Goal: Information Seeking & Learning: Learn about a topic

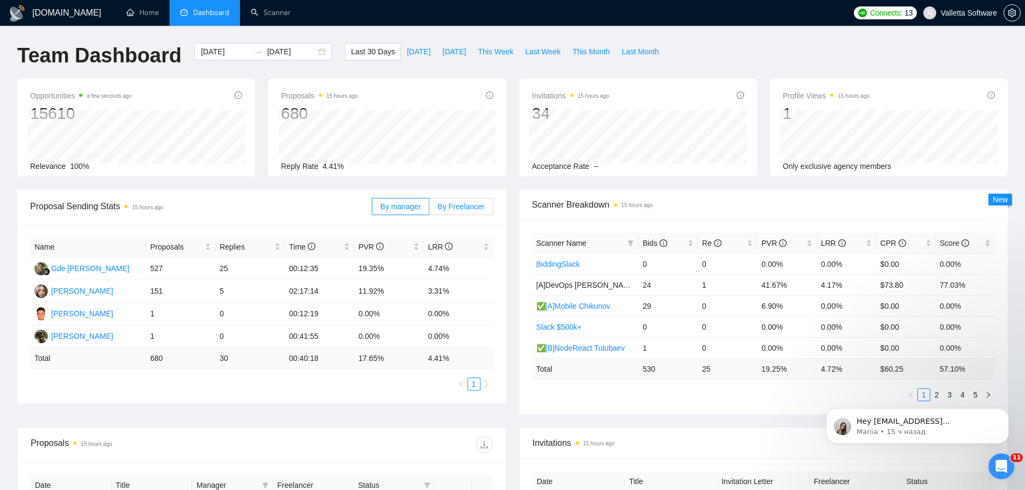
click at [456, 202] on span "By Freelancer" at bounding box center [461, 206] width 47 height 9
click at [429, 209] on input "By Freelancer" at bounding box center [429, 209] width 0 height 0
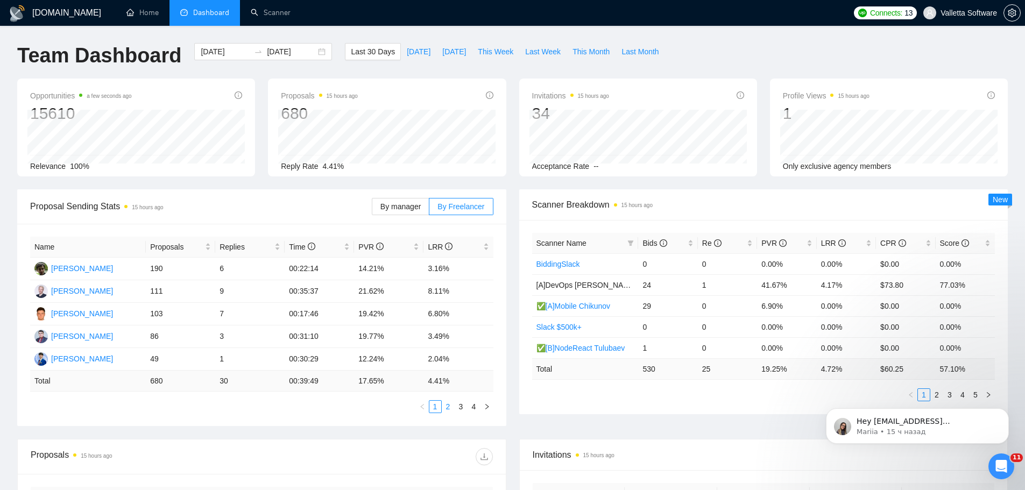
click at [452, 404] on link "2" at bounding box center [448, 407] width 12 height 12
click at [460, 406] on link "3" at bounding box center [461, 407] width 12 height 12
click at [678, 244] on span "Bids" at bounding box center [664, 243] width 43 height 12
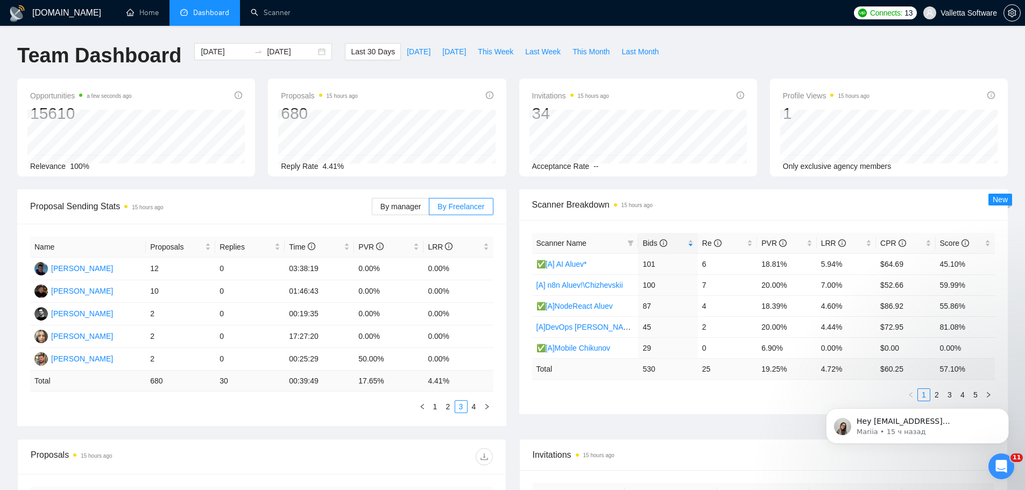
click at [932, 395] on body "Hey [EMAIL_ADDRESS][DOMAIN_NAME], Looks like your Upwork agency [DOMAIN_NAME]: …" at bounding box center [917, 423] width 207 height 67
click at [930, 396] on body "Hey [EMAIL_ADDRESS][DOMAIN_NAME], Looks like your Upwork agency [DOMAIN_NAME]: …" at bounding box center [917, 423] width 207 height 67
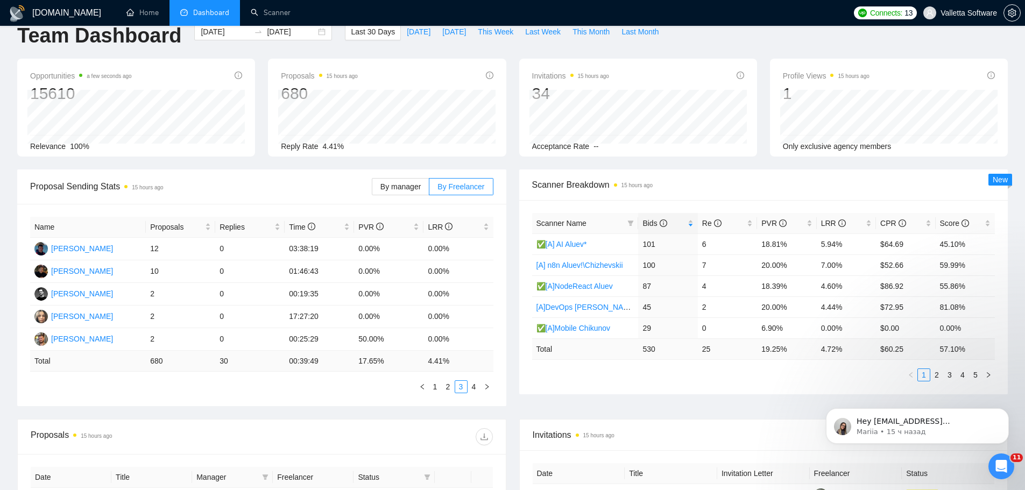
scroll to position [54, 0]
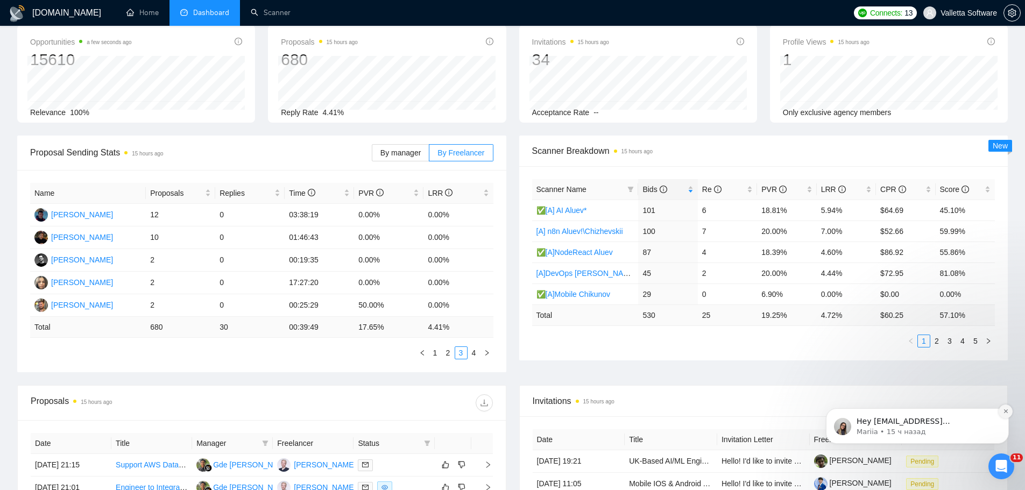
click at [1007, 411] on icon "Dismiss notification" at bounding box center [1006, 411] width 6 height 6
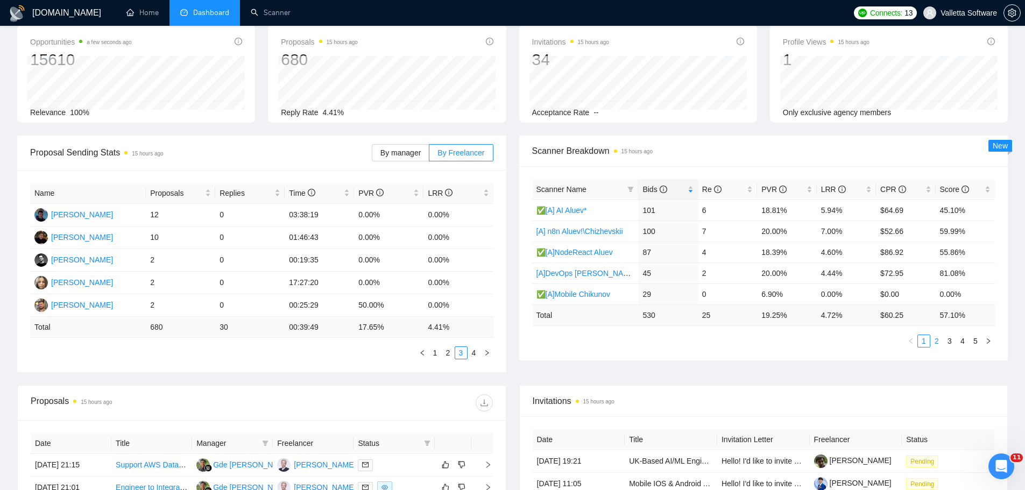
click at [942, 339] on link "2" at bounding box center [937, 341] width 12 height 12
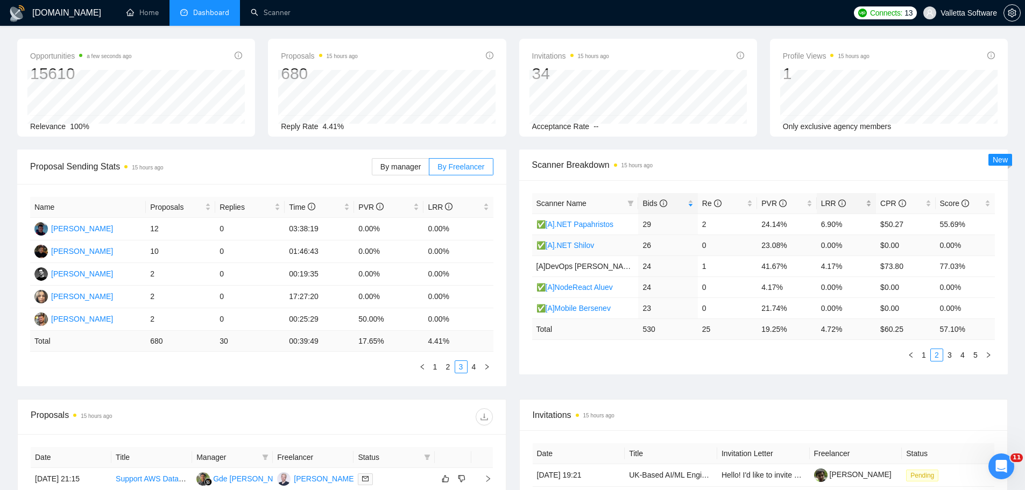
scroll to position [0, 0]
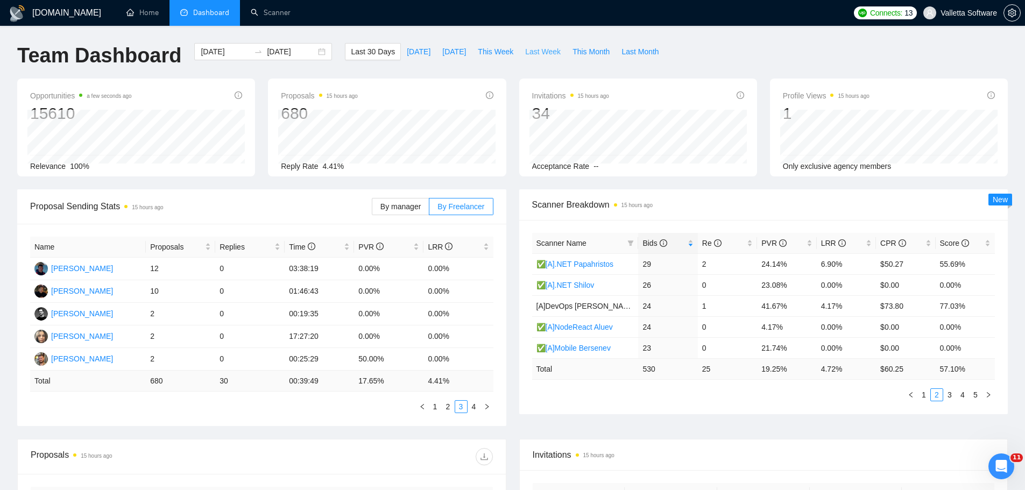
click at [531, 54] on span "Last Week" at bounding box center [543, 52] width 36 height 12
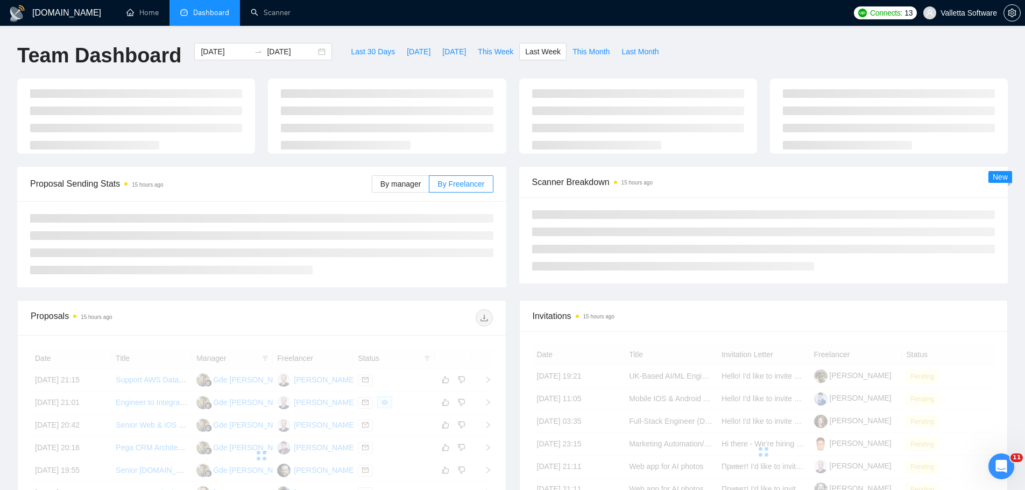
type input "[DATE]"
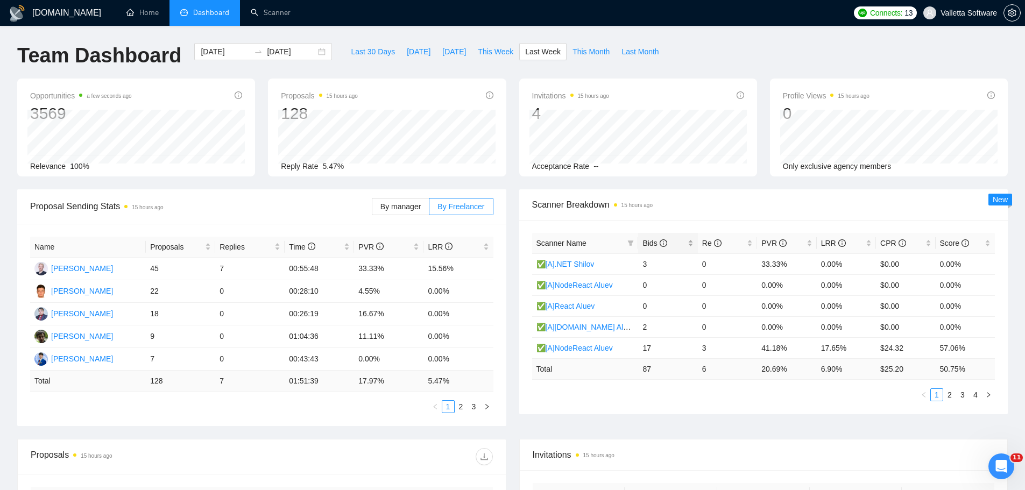
click at [655, 244] on span "Bids" at bounding box center [655, 243] width 24 height 9
click at [952, 396] on link "2" at bounding box center [950, 395] width 12 height 12
click at [968, 390] on link "3" at bounding box center [963, 395] width 12 height 12
click at [953, 396] on link "2" at bounding box center [950, 395] width 12 height 12
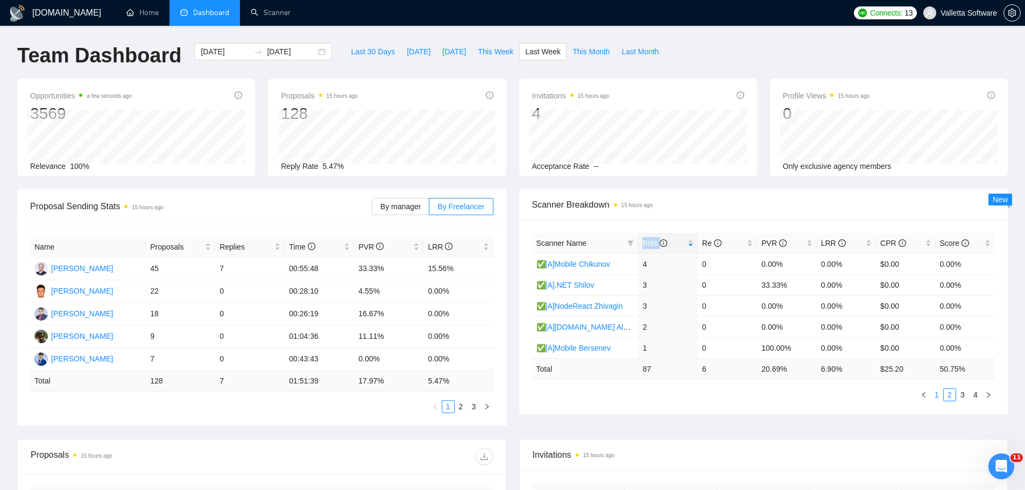
click at [936, 393] on link "1" at bounding box center [937, 395] width 12 height 12
click at [950, 395] on link "2" at bounding box center [950, 395] width 12 height 12
click at [251, 13] on link "Scanner" at bounding box center [271, 12] width 40 height 9
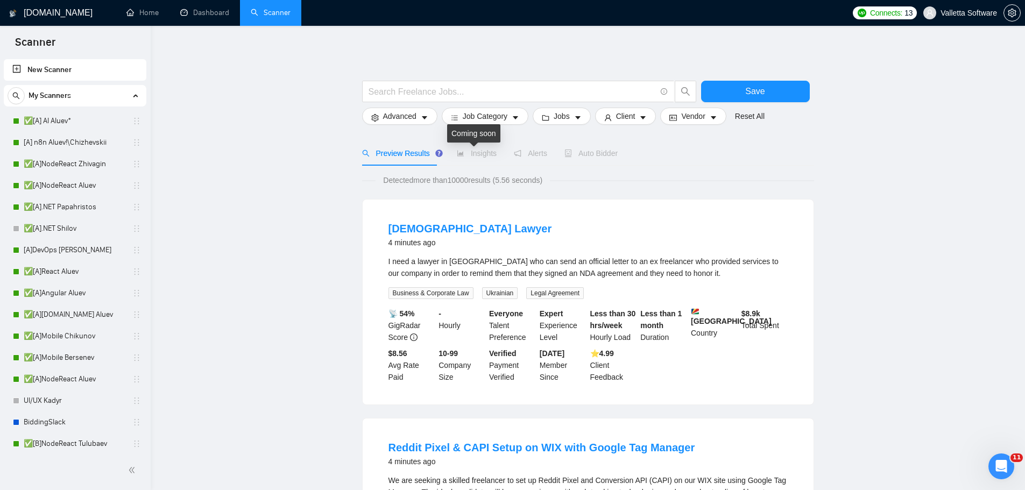
click at [476, 156] on span "Insights" at bounding box center [477, 153] width 40 height 9
click at [485, 149] on span "Insights" at bounding box center [477, 153] width 40 height 9
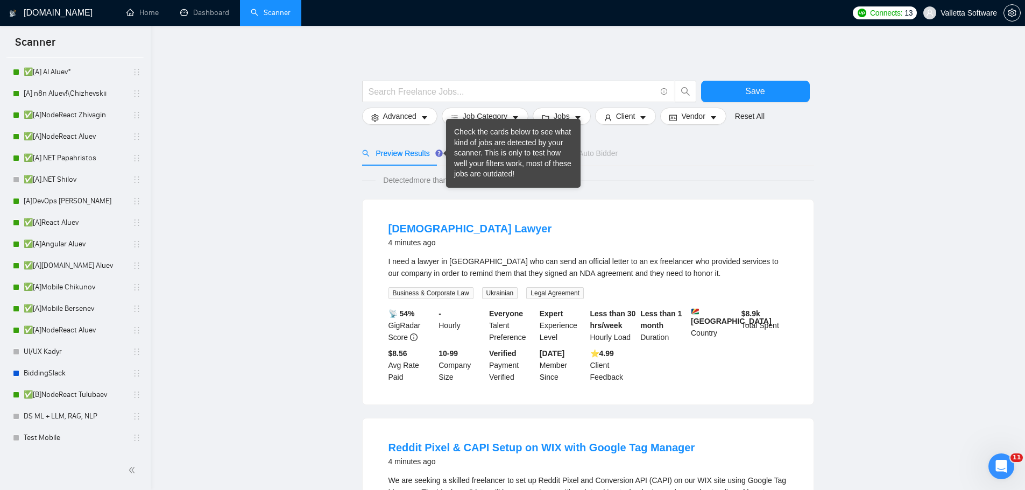
scroll to position [377, 0]
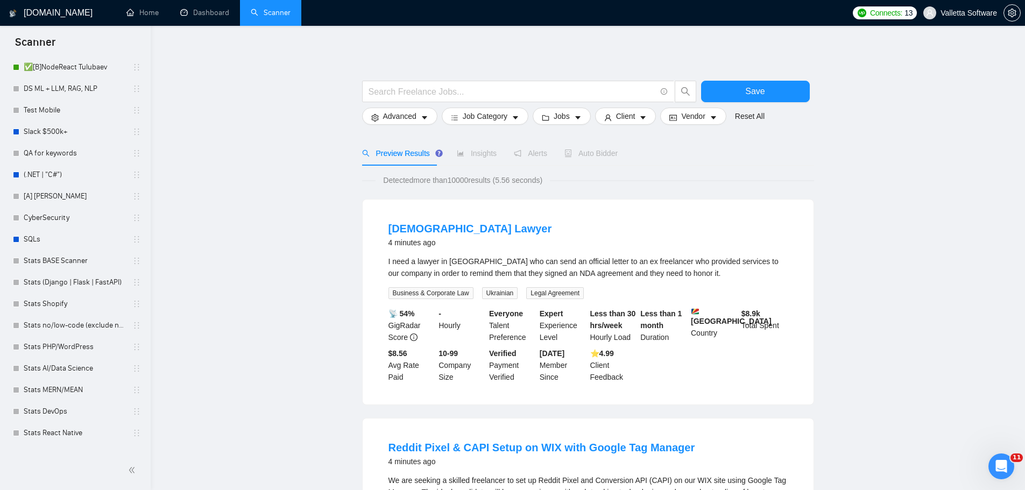
drag, startPoint x: 276, startPoint y: 232, endPoint x: 283, endPoint y: 232, distance: 7.5
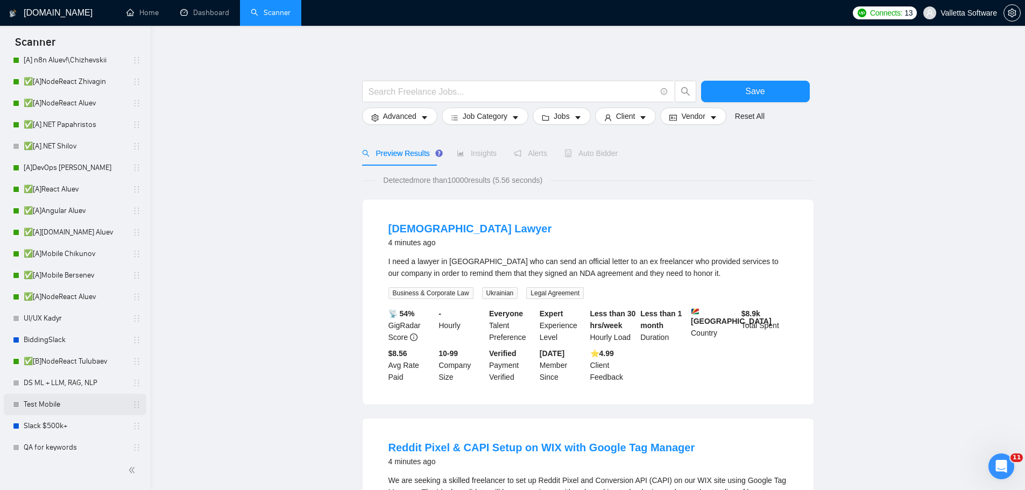
click at [70, 396] on link "Test Mobile" at bounding box center [75, 405] width 102 height 22
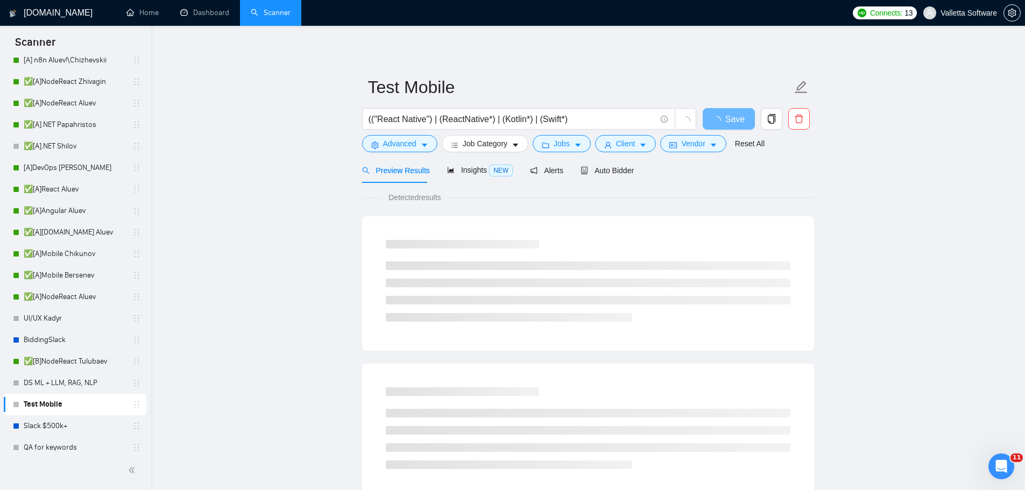
click at [891, 453] on main "Test Mobile (("React Native") | (ReactNative*) | (Kotlin*) | (Swift*) Save Adva…" at bounding box center [588, 492] width 840 height 898
click at [464, 174] on span "Insights NEW" at bounding box center [480, 170] width 66 height 9
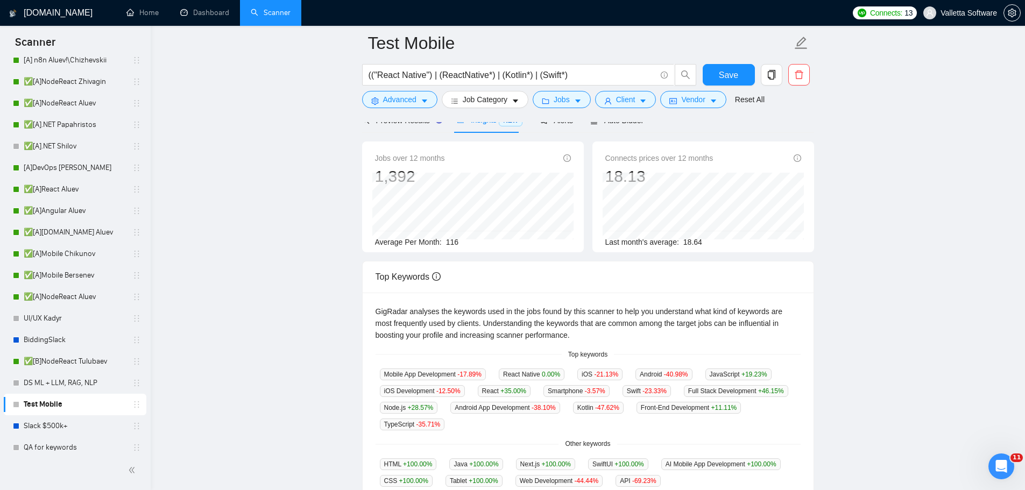
scroll to position [215, 0]
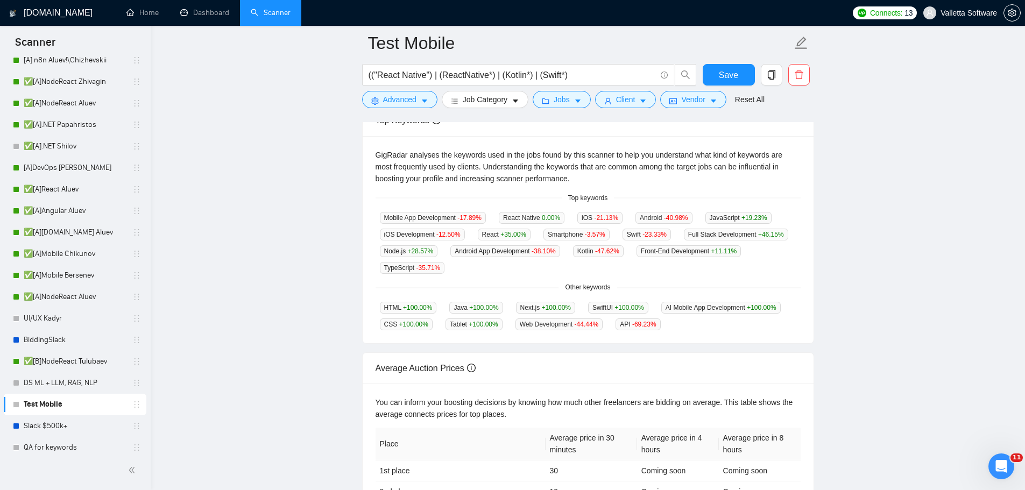
click at [575, 201] on span "Top keywords" at bounding box center [588, 198] width 52 height 10
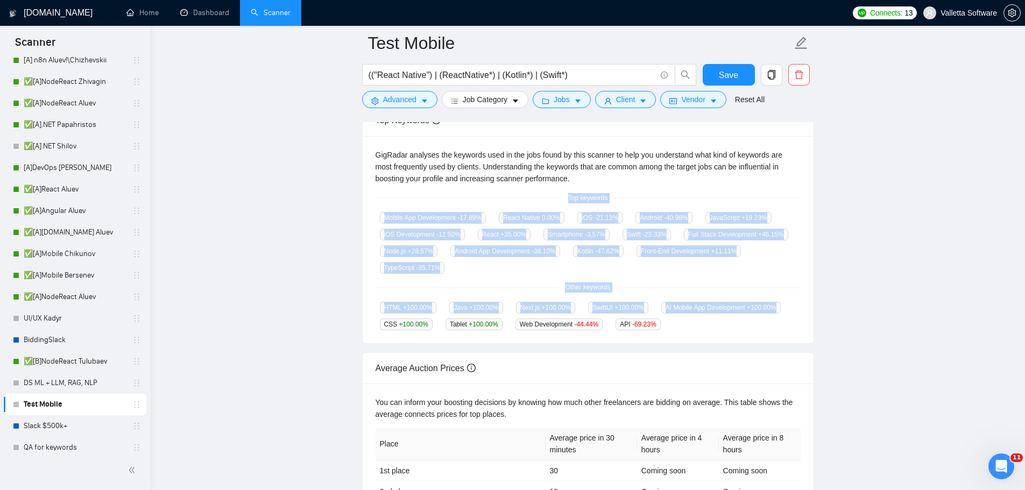
copy div "Top keywords Mobile App Development -17.89 % React Native 0.00 % iOS -21.13 % A…"
drag, startPoint x: 565, startPoint y: 196, endPoint x: 683, endPoint y: 322, distance: 173.2
click at [683, 322] on div "GigRadar analyses the keywords used in the jobs found by this scanner to help y…" at bounding box center [588, 240] width 451 height 208
copy div "op keywords Mobile App Development -17.89 % React Native 0.00 % iOS -21.13 % An…"
drag, startPoint x: 663, startPoint y: 323, endPoint x: 569, endPoint y: 199, distance: 155.6
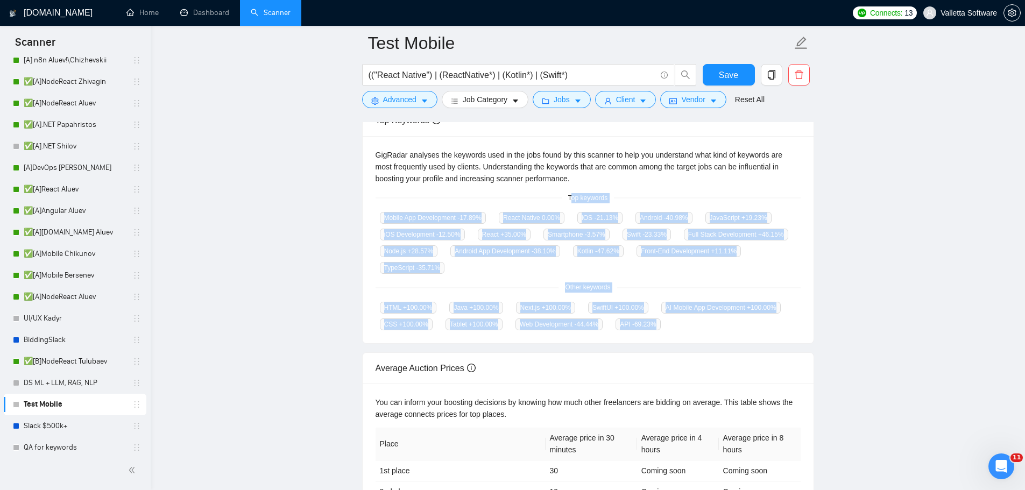
click at [569, 199] on div "GigRadar analyses the keywords used in the jobs found by this scanner to help y…" at bounding box center [588, 240] width 451 height 208
drag, startPoint x: 561, startPoint y: 194, endPoint x: 735, endPoint y: 336, distance: 224.9
click at [735, 336] on div "GigRadar analyses the keywords used in the jobs found by this scanner to help y…" at bounding box center [588, 240] width 451 height 208
copy div "Top keywords Mobile App Development -17.89 % React Native 0.00 % iOS -21.13 % A…"
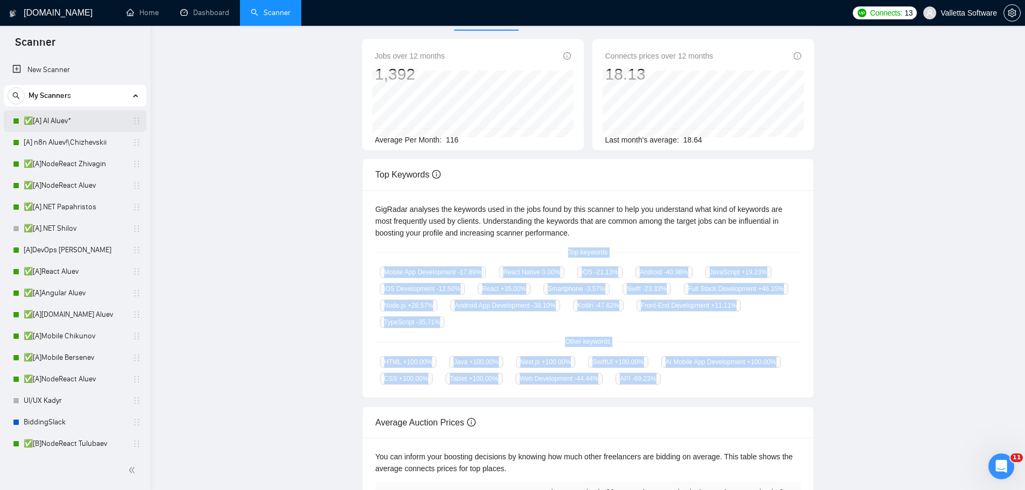
scroll to position [0, 0]
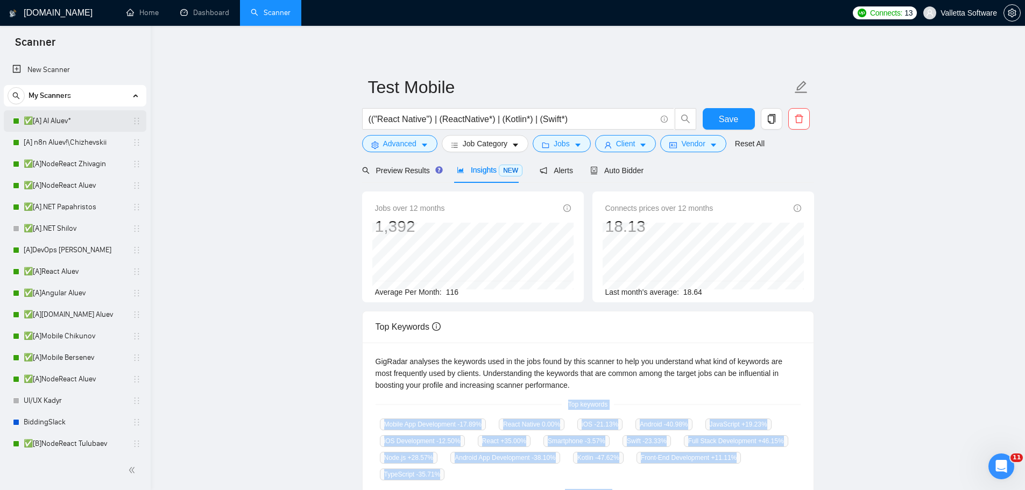
click at [62, 126] on link "✅[A] AI Aluev*" at bounding box center [75, 121] width 102 height 22
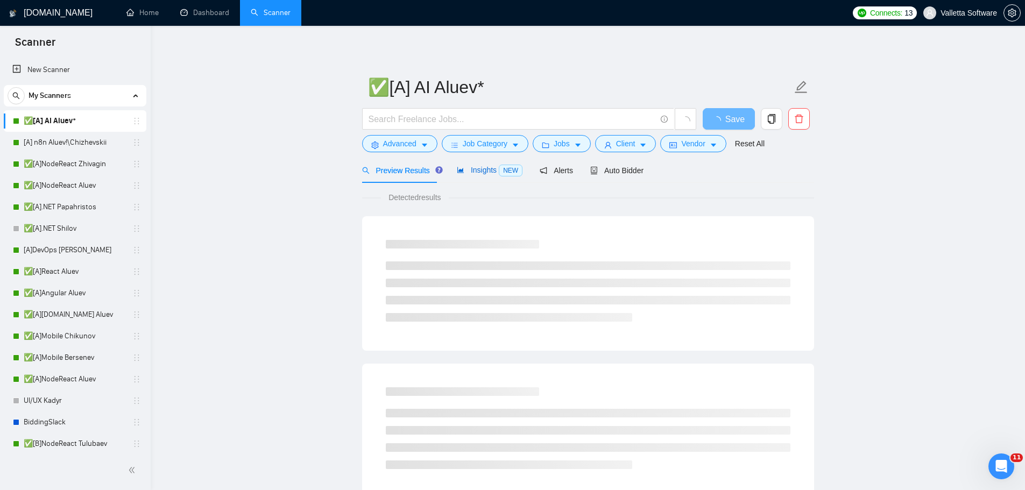
click at [457, 174] on icon "area-chart" at bounding box center [461, 170] width 8 height 8
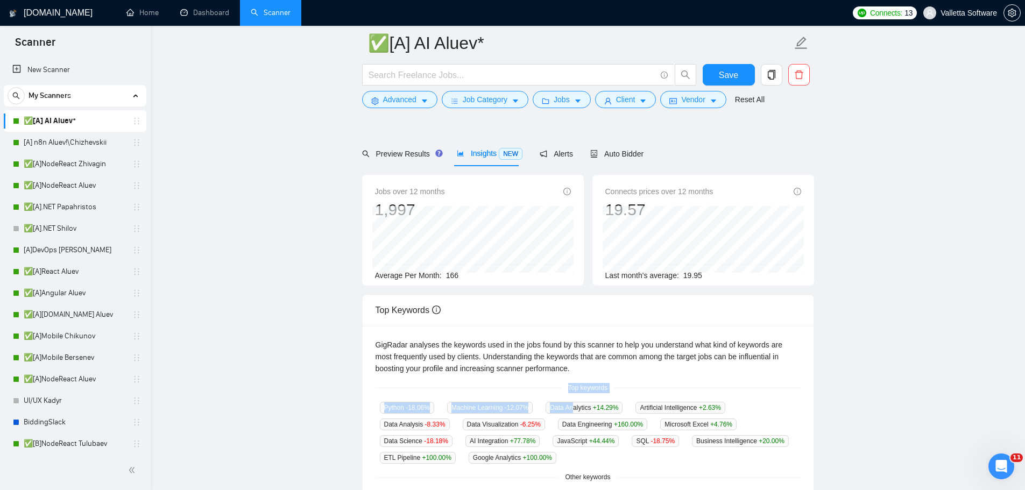
scroll to position [161, 0]
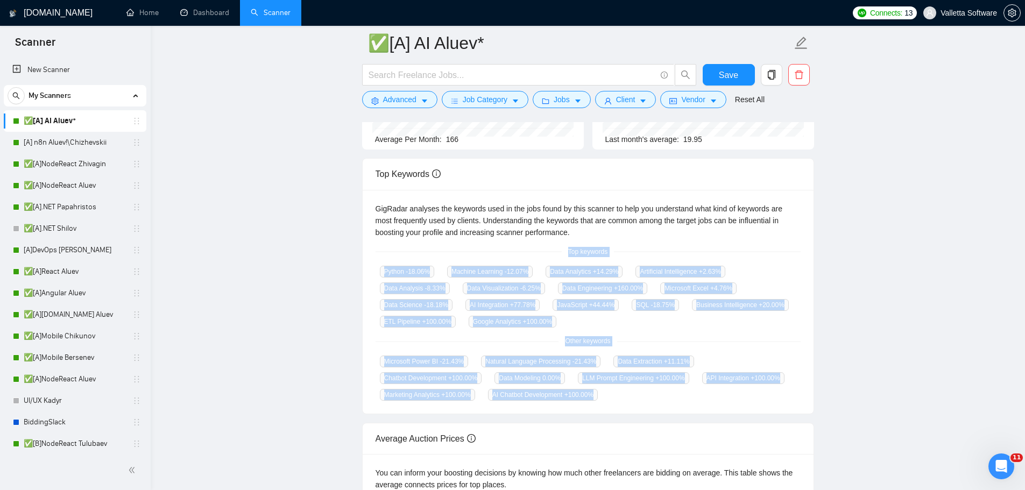
copy div "Top keywords Python -18.06 % Machine Learning -12.07 % Data Analytics +14.29 % …"
drag, startPoint x: 567, startPoint y: 394, endPoint x: 639, endPoint y: 405, distance: 72.9
click at [639, 405] on div "GigRadar analyses the keywords used in the jobs found by this scanner to help y…" at bounding box center [588, 302] width 451 height 224
copy div "Top keywords Python -18.06 % Machine Learning -12.07 % Data Analytics +14.29 % …"
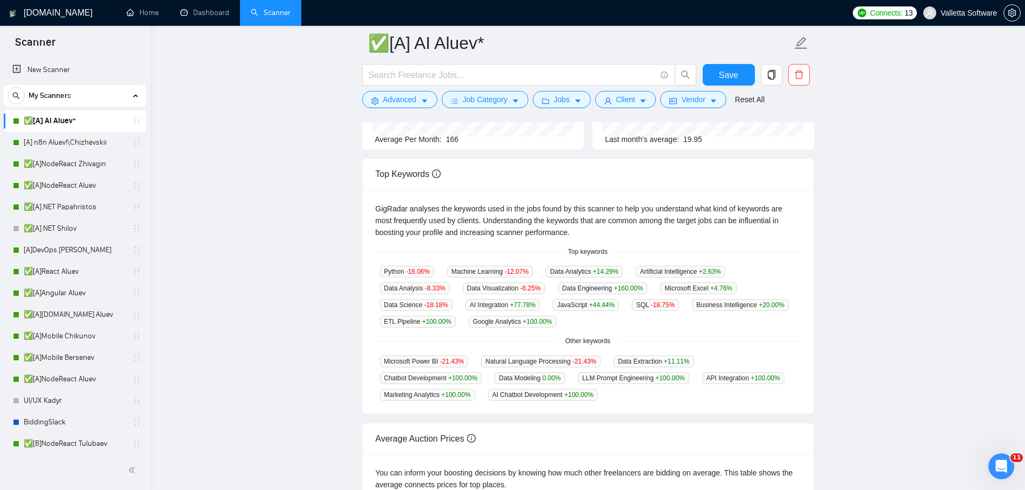
click at [877, 360] on main "✅[A] AI Aluev* Save Advanced Job Category Jobs Client Vendor Reset All Preview …" at bounding box center [588, 255] width 840 height 747
click at [988, 249] on main "✅[A] AI Aluev* Save Advanced Job Category Jobs Client Vendor Reset All Preview …" at bounding box center [588, 255] width 840 height 747
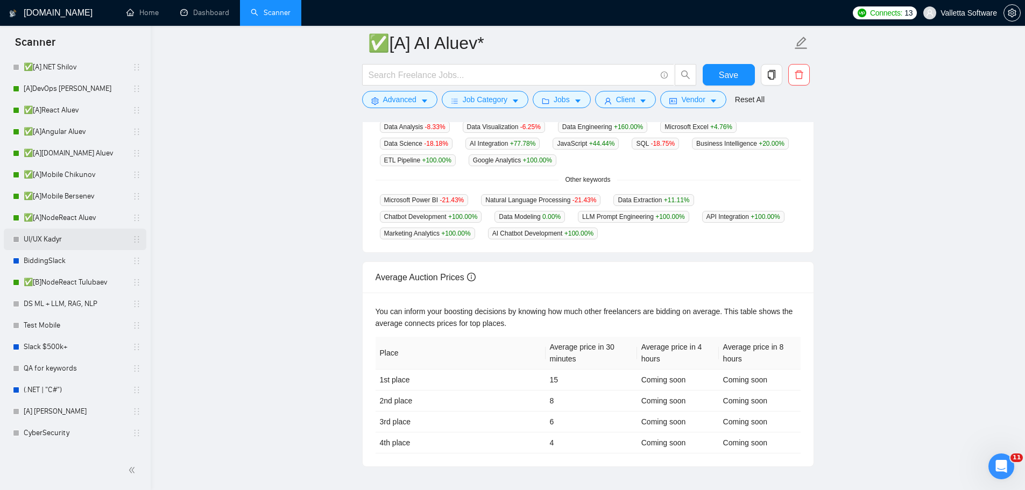
drag, startPoint x: 67, startPoint y: 225, endPoint x: 54, endPoint y: 245, distance: 23.7
click at [67, 225] on link "✅[A]NodeReact Aluev" at bounding box center [75, 218] width 102 height 22
click at [54, 245] on link "UI/UX Kadyr" at bounding box center [75, 240] width 102 height 22
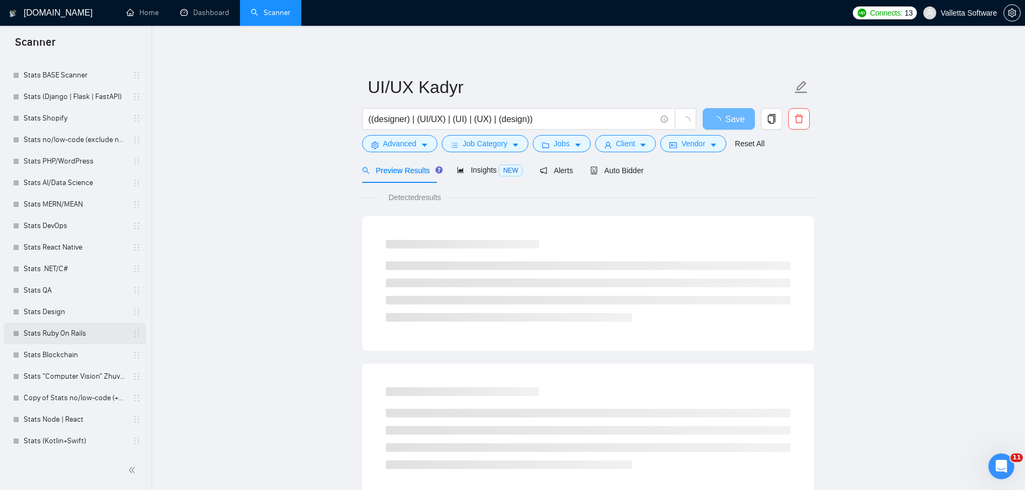
scroll to position [563, 0]
click at [69, 308] on link "Stats Design" at bounding box center [75, 311] width 102 height 22
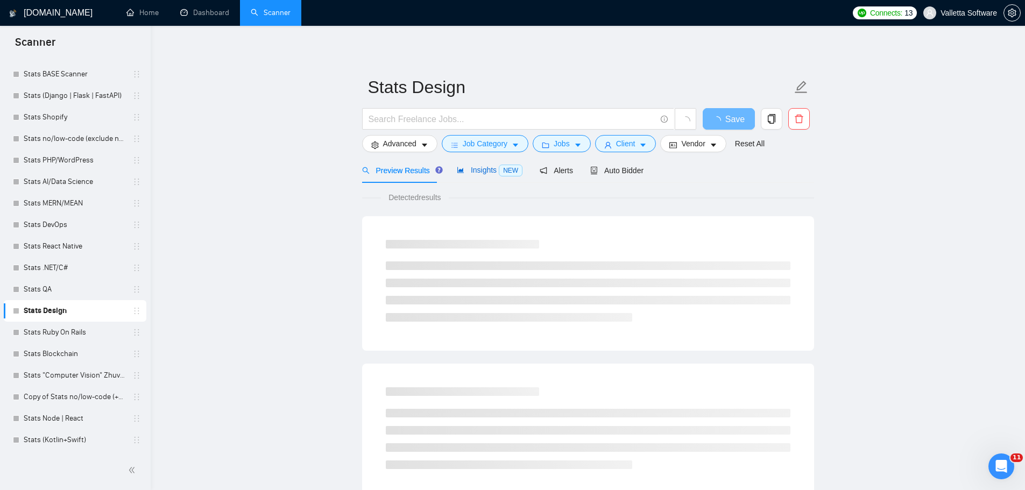
click at [492, 168] on span "Insights NEW" at bounding box center [490, 170] width 66 height 9
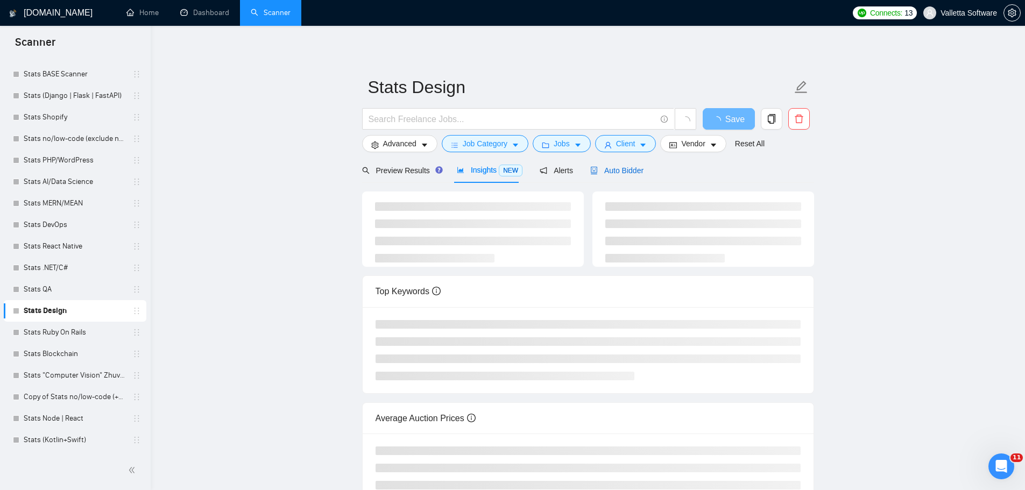
click at [624, 171] on span "Auto Bidder" at bounding box center [616, 170] width 53 height 9
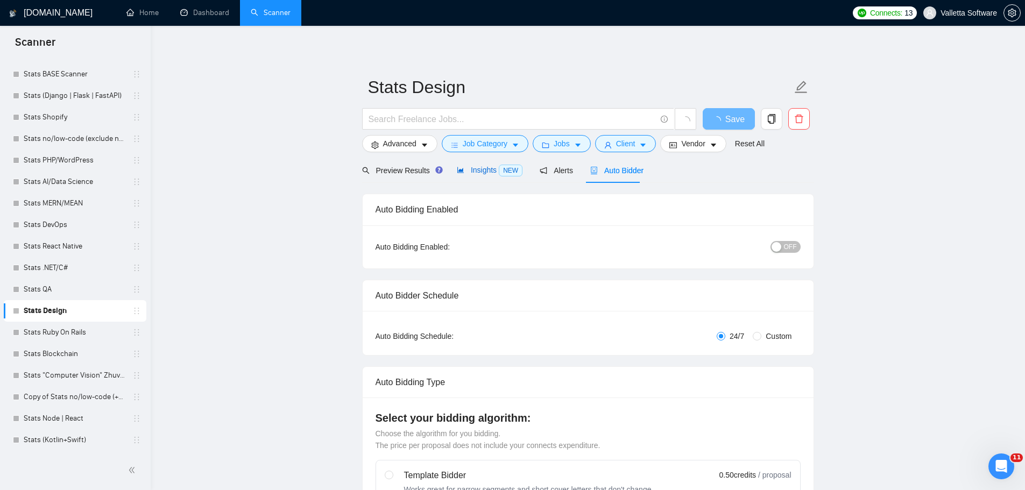
click at [493, 170] on span "Insights NEW" at bounding box center [490, 170] width 66 height 9
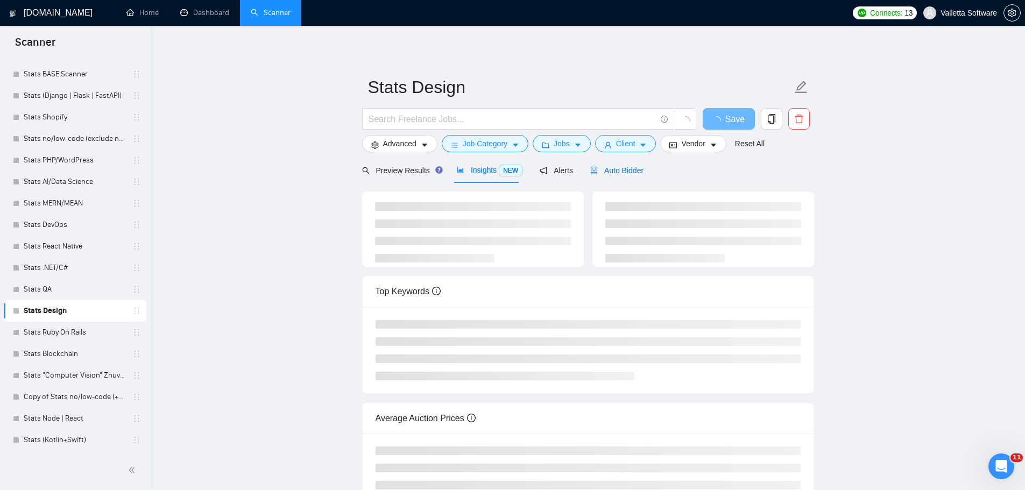
click at [593, 164] on div "Auto Bidder" at bounding box center [616, 170] width 53 height 25
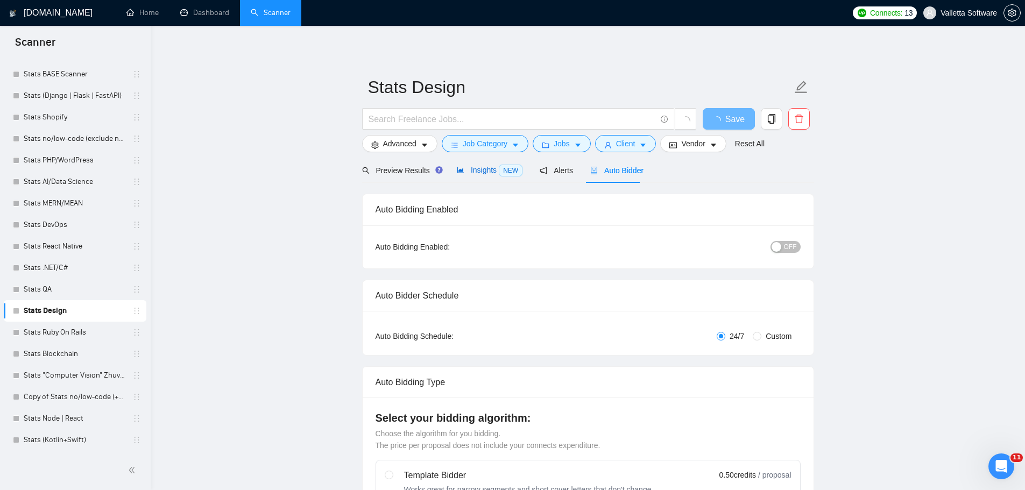
click at [481, 169] on span "Insights NEW" at bounding box center [490, 170] width 66 height 9
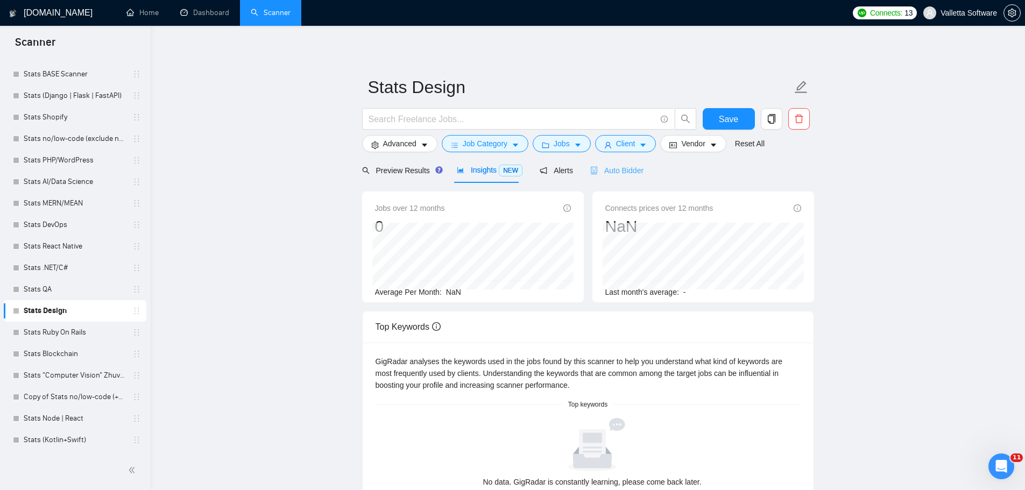
click at [625, 164] on div "Auto Bidder" at bounding box center [616, 170] width 53 height 25
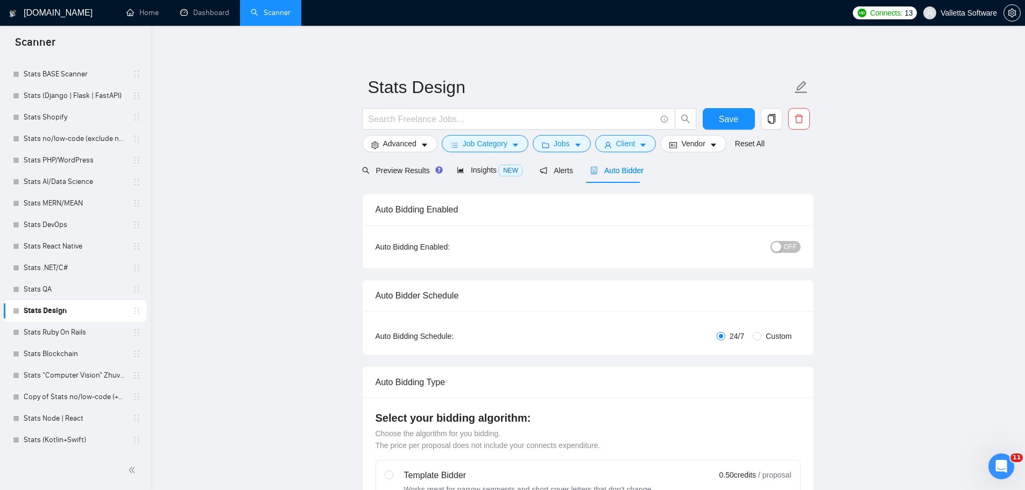
click at [391, 157] on form "Stats Design Save Advanced Job Category Jobs Client Vendor Reset All" at bounding box center [588, 114] width 452 height 88
click at [393, 176] on div "Preview Results" at bounding box center [400, 171] width 77 height 12
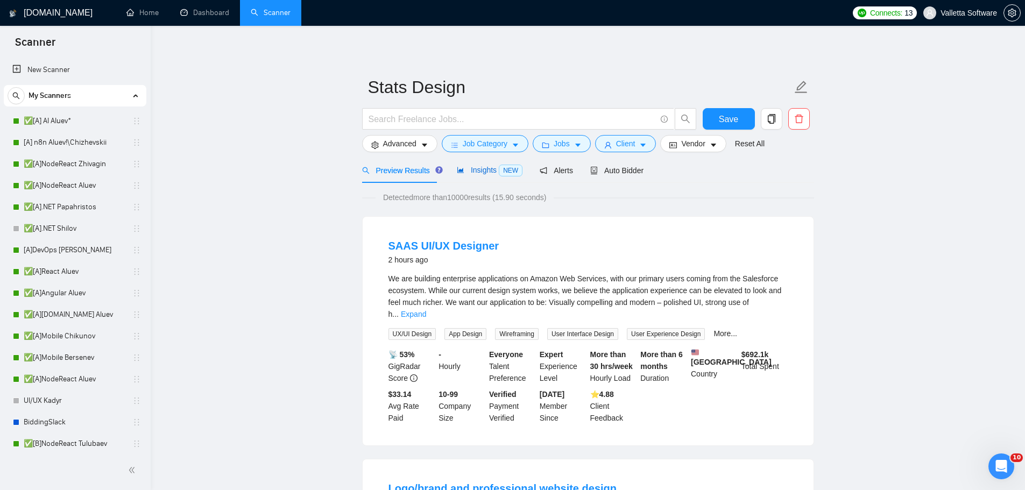
click at [469, 172] on span "Insights NEW" at bounding box center [490, 170] width 66 height 9
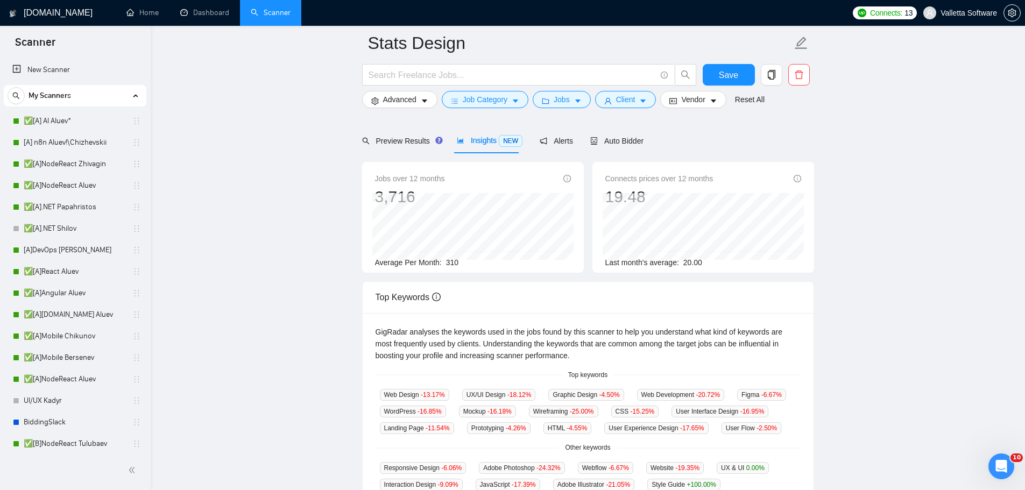
scroll to position [108, 0]
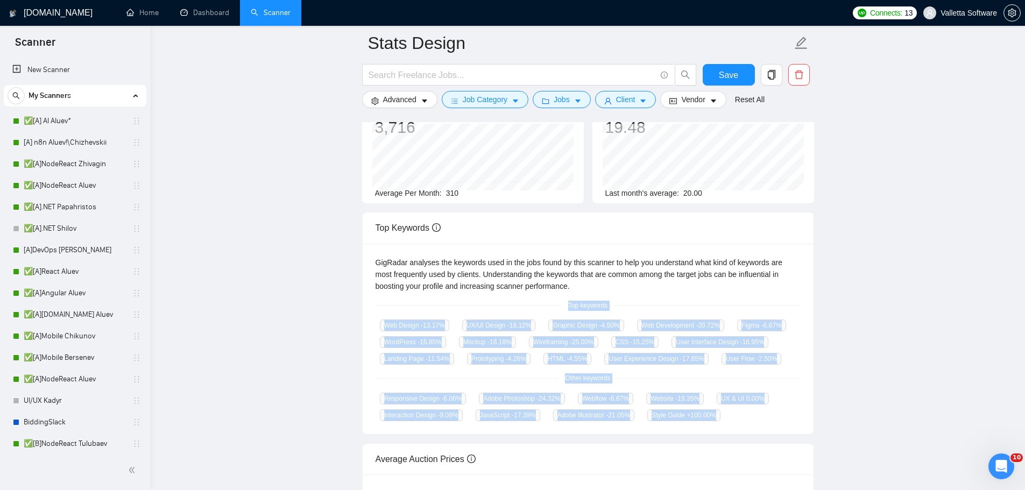
drag, startPoint x: 566, startPoint y: 301, endPoint x: 723, endPoint y: 416, distance: 194.8
click at [723, 416] on div "GigRadar analyses the keywords used in the jobs found by this scanner to help y…" at bounding box center [588, 339] width 451 height 191
copy div "Top keywords Web Design -13.17 % UX/UI Design -18.12 % Graphic Design -4.50 % W…"
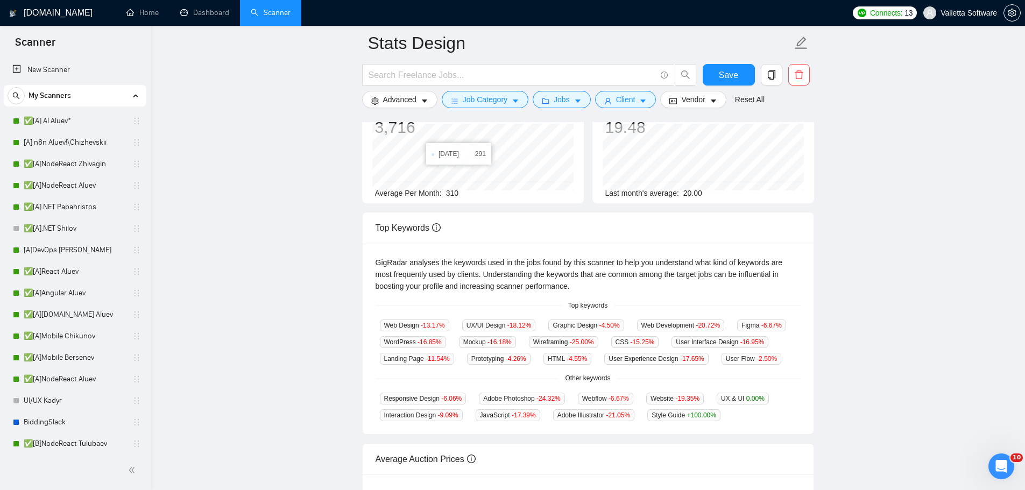
click at [578, 211] on div "Jobs over 12 months 3,716 May 2025 291 Average Per Month: 310 Connects prices o…" at bounding box center [588, 152] width 461 height 119
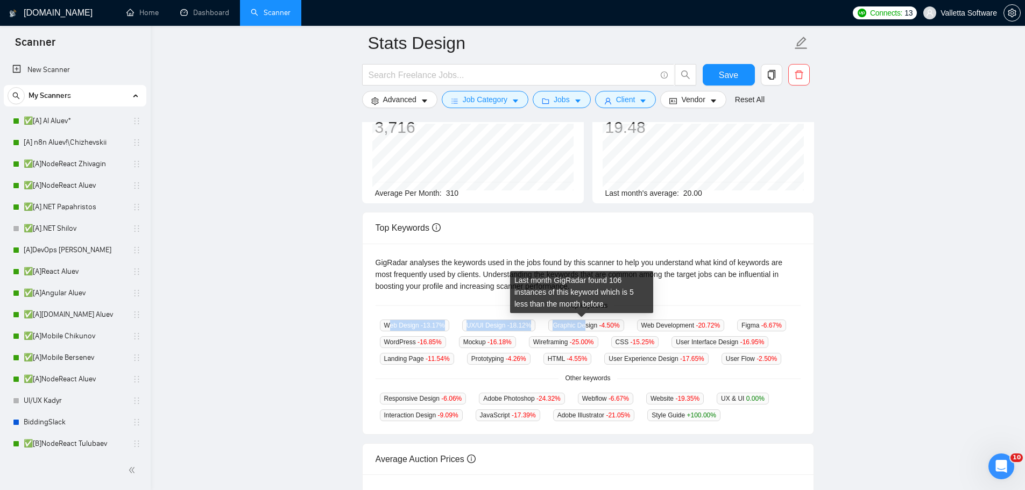
drag, startPoint x: 397, startPoint y: 326, endPoint x: 994, endPoint y: 246, distance: 602.2
click at [584, 323] on div "Web Design -13.17 % UX/UI Design -18.12 % Graphic Design -4.50 % Web Developmen…" at bounding box center [588, 342] width 425 height 46
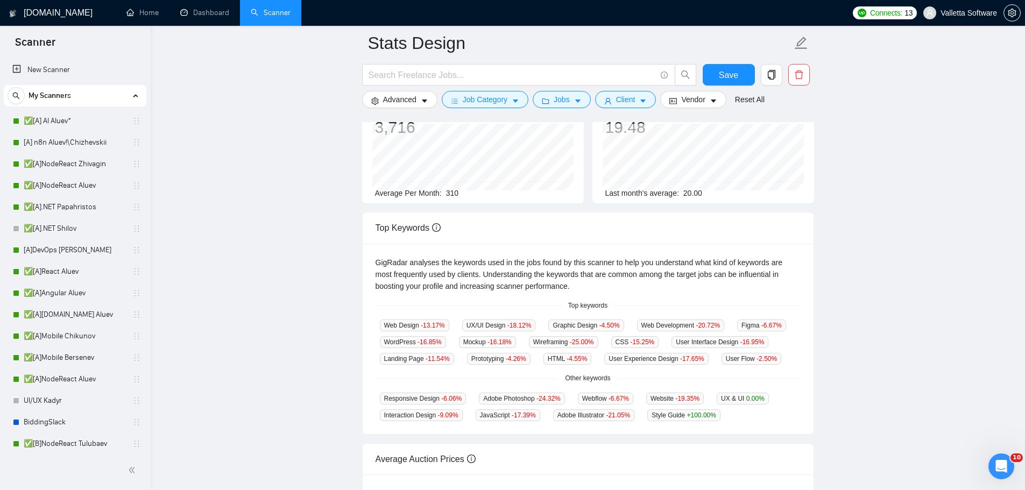
click at [513, 308] on div "Top keywords" at bounding box center [588, 306] width 425 height 10
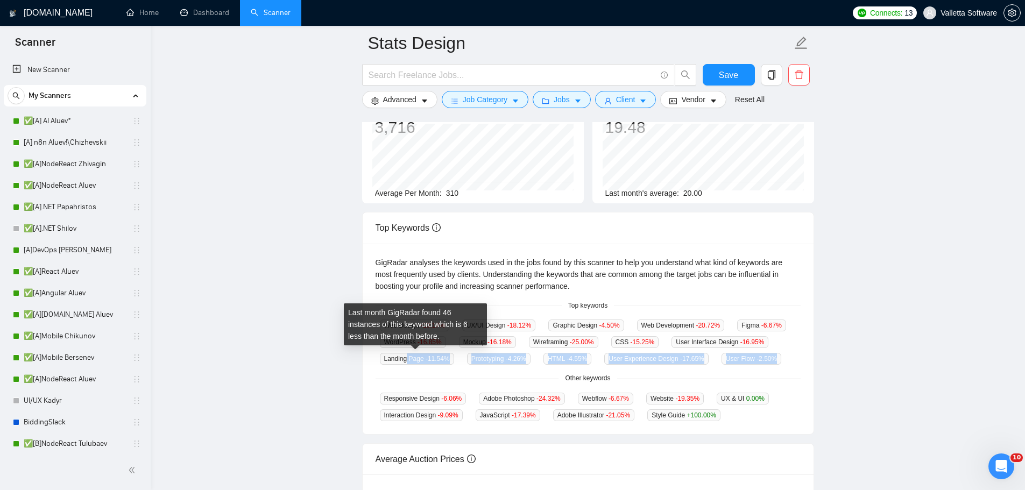
click at [407, 361] on div "GigRadar analyses the keywords used in the jobs found by this scanner to help y…" at bounding box center [588, 339] width 451 height 191
click at [400, 360] on span "Landing Page -11.54 %" at bounding box center [417, 359] width 74 height 12
drag, startPoint x: 372, startPoint y: 364, endPoint x: 406, endPoint y: 360, distance: 34.1
click at [405, 361] on div "GigRadar analyses the keywords used in the jobs found by this scanner to help y…" at bounding box center [588, 339] width 451 height 191
click at [407, 359] on span "Landing Page -11.54 %" at bounding box center [417, 359] width 74 height 12
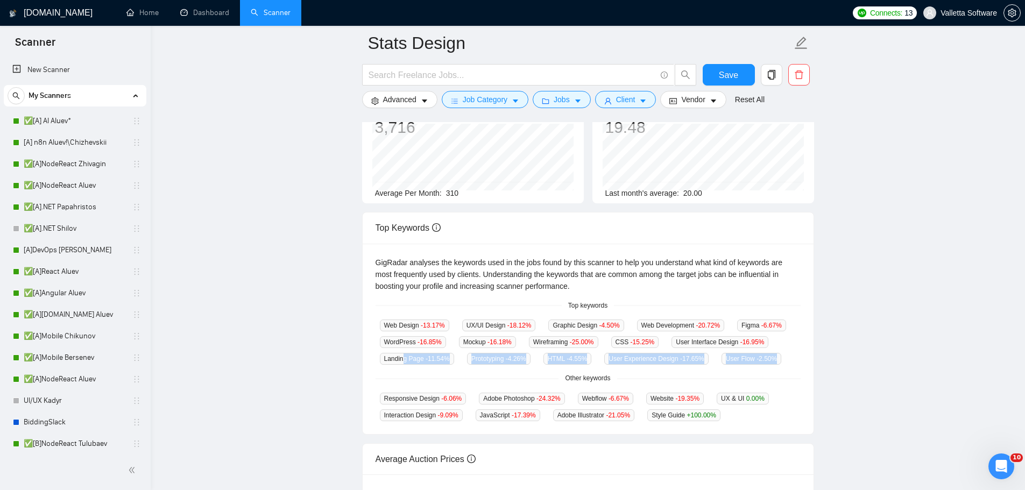
click at [468, 366] on div "GigRadar analyses the keywords used in the jobs found by this scanner to help y…" at bounding box center [588, 339] width 451 height 191
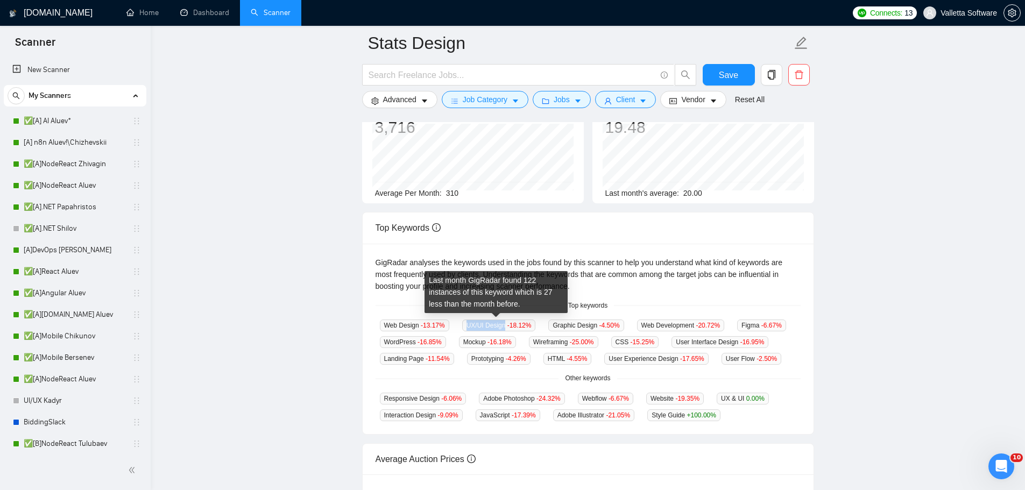
drag, startPoint x: 469, startPoint y: 326, endPoint x: 511, endPoint y: 323, distance: 41.5
click at [503, 324] on span "UX/UI Design -18.12 %" at bounding box center [499, 326] width 74 height 12
copy span "UX/UI Design"
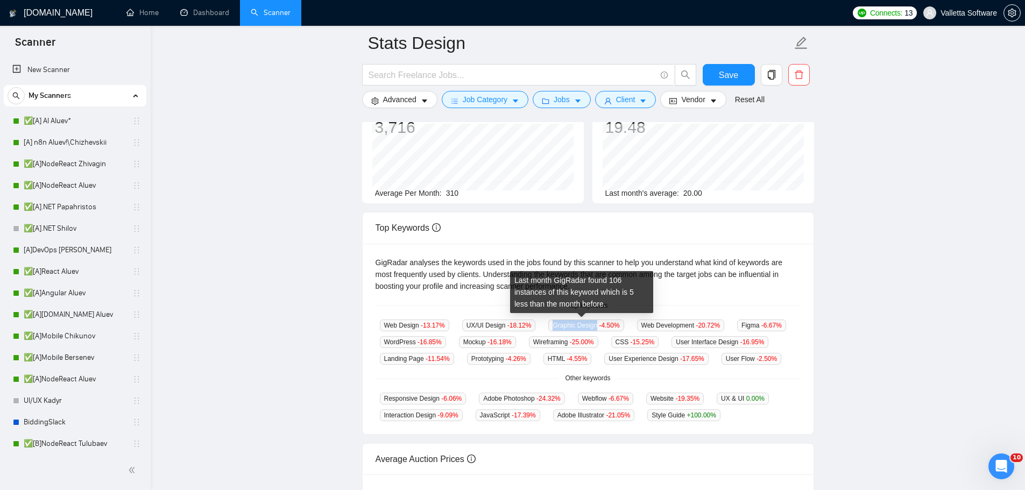
drag, startPoint x: 538, startPoint y: 324, endPoint x: 591, endPoint y: 327, distance: 53.3
click at [591, 327] on div "Web Design -13.17 % UX/UI Design -18.12 % Graphic Design -4.50 % Web Developmen…" at bounding box center [588, 342] width 425 height 46
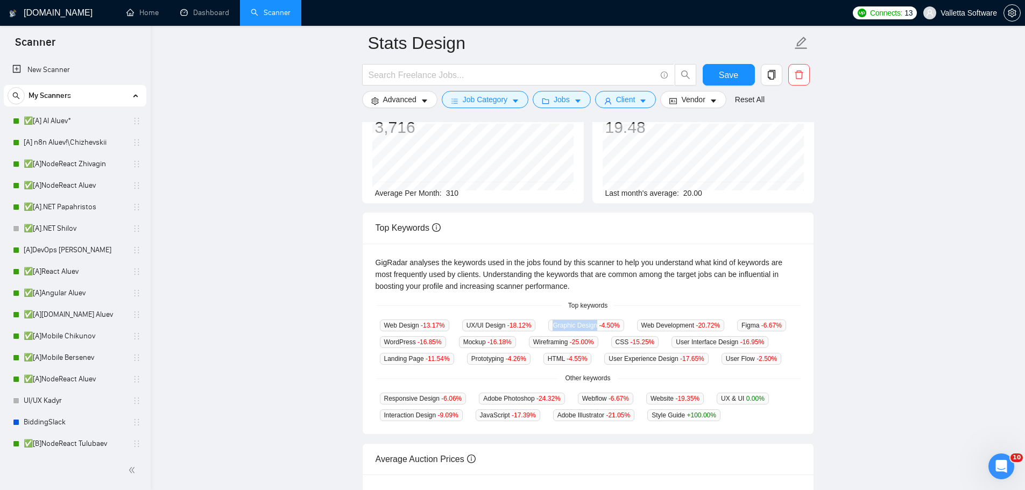
copy div "Graphic Design"
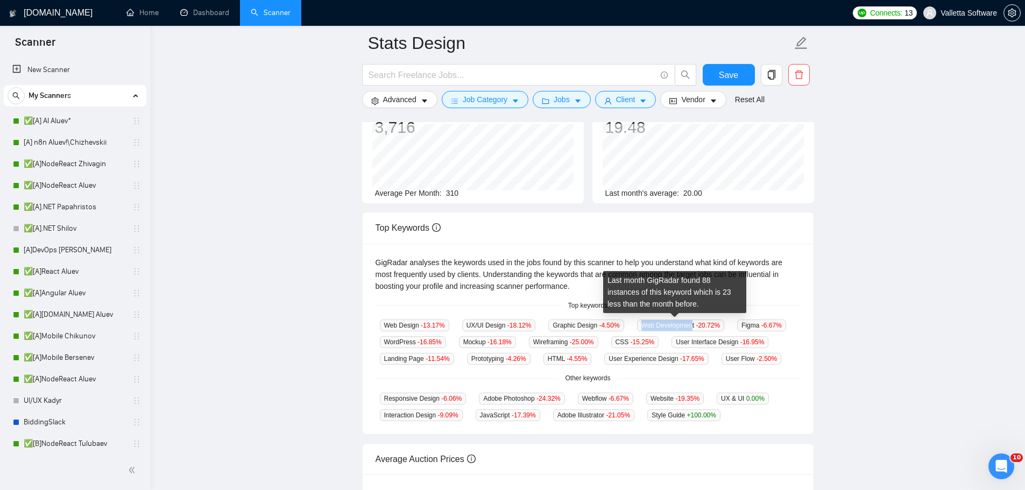
drag, startPoint x: 631, startPoint y: 325, endPoint x: 688, endPoint y: 328, distance: 56.6
click at [688, 328] on div "Web Development -20.72 %" at bounding box center [681, 325] width 96 height 12
copy span "Web Developmen"
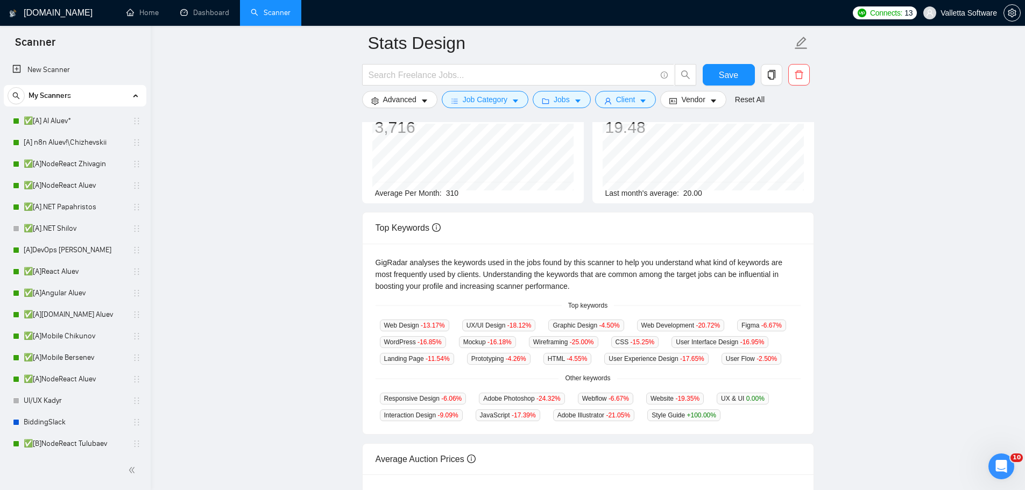
click at [744, 326] on span "Figma -6.67 %" at bounding box center [761, 326] width 49 height 12
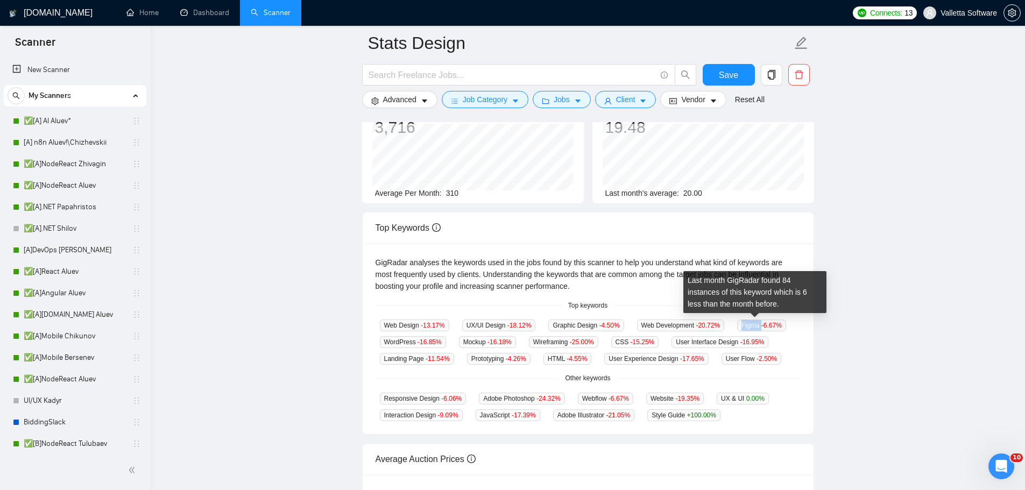
copy span "Figma"
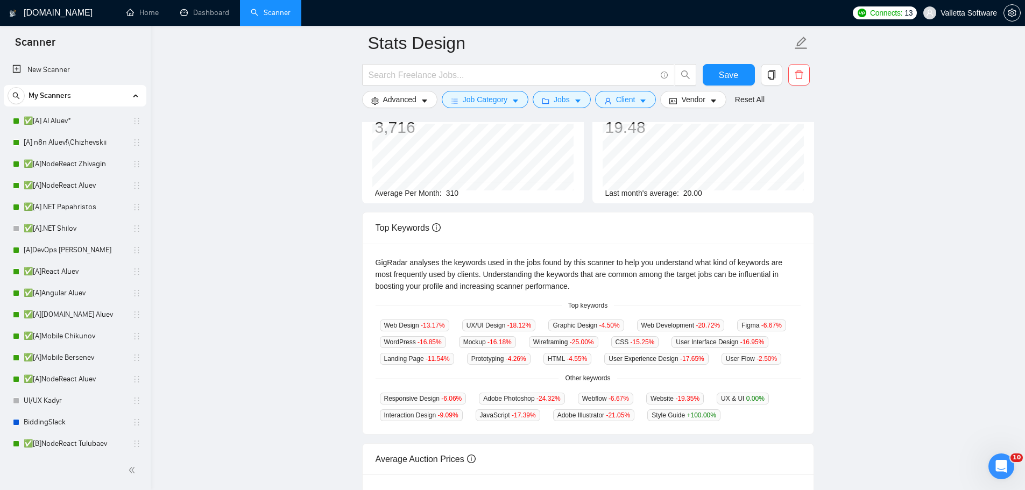
click at [392, 344] on span "WordPress -16.85 %" at bounding box center [413, 342] width 66 height 12
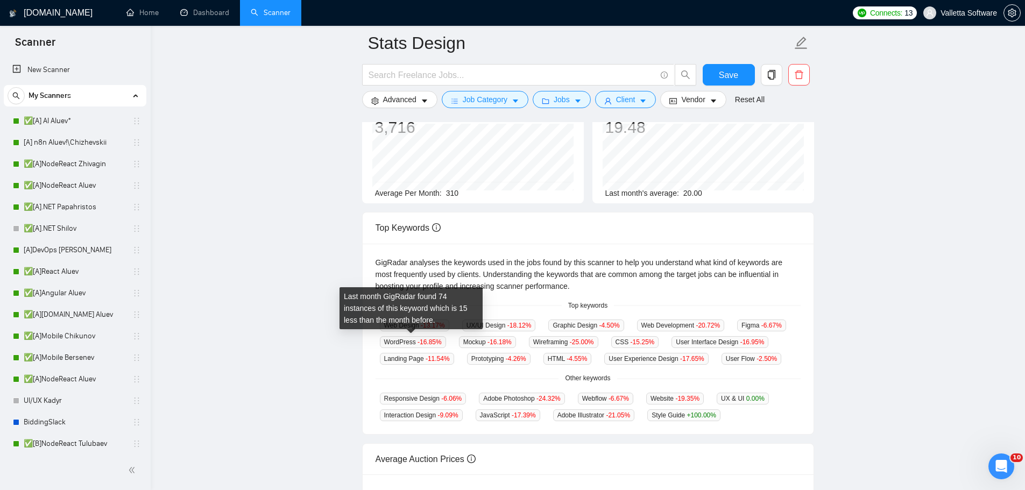
click at [466, 343] on span "Mockup -16.18 %" at bounding box center [487, 342] width 57 height 12
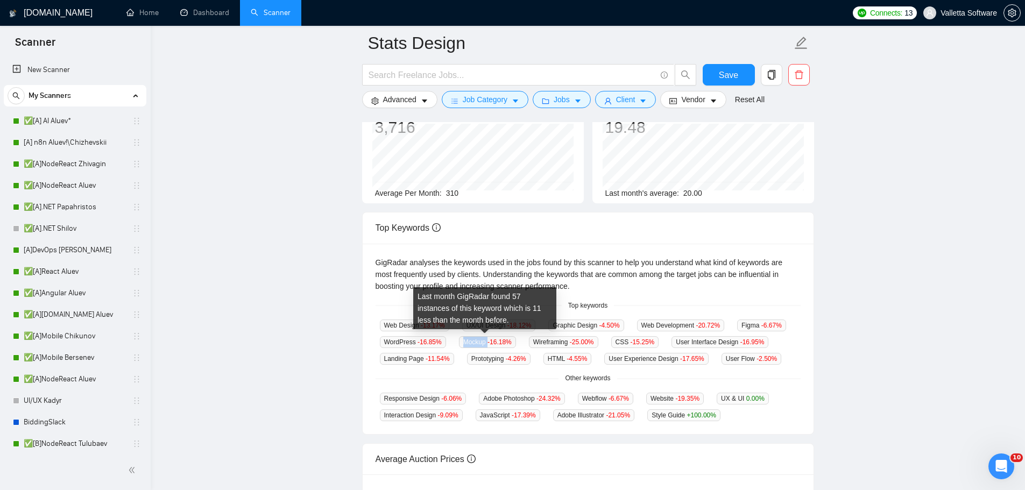
copy span "Mockup"
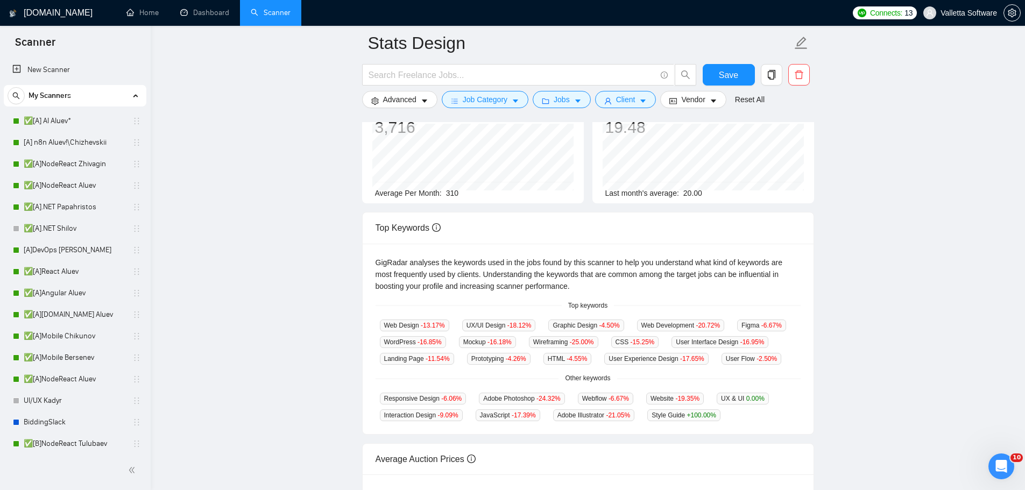
click at [408, 393] on span "Responsive Design -6.06 %" at bounding box center [423, 399] width 87 height 12
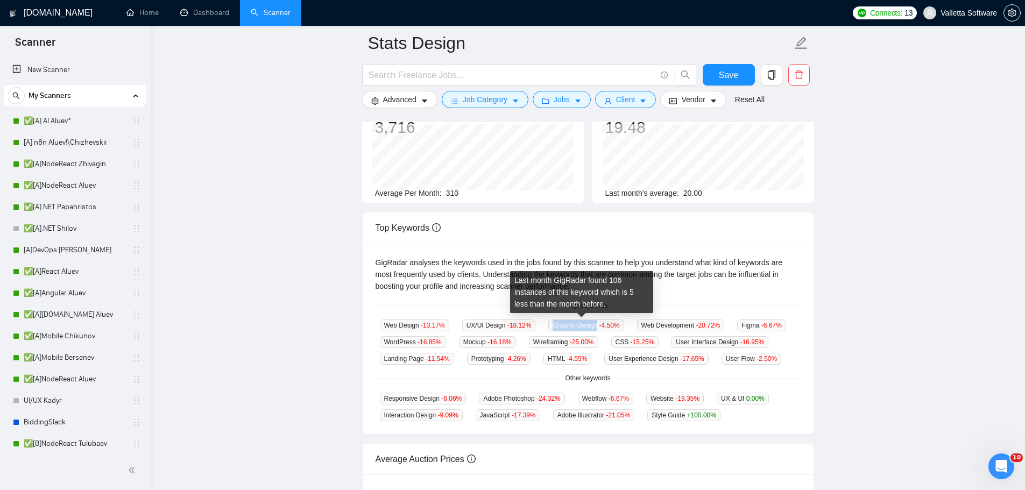
drag, startPoint x: 550, startPoint y: 324, endPoint x: 673, endPoint y: 313, distance: 123.7
click at [591, 328] on span "Graphic Design -4.50 %" at bounding box center [585, 326] width 75 height 12
copy span "Graphic Design"
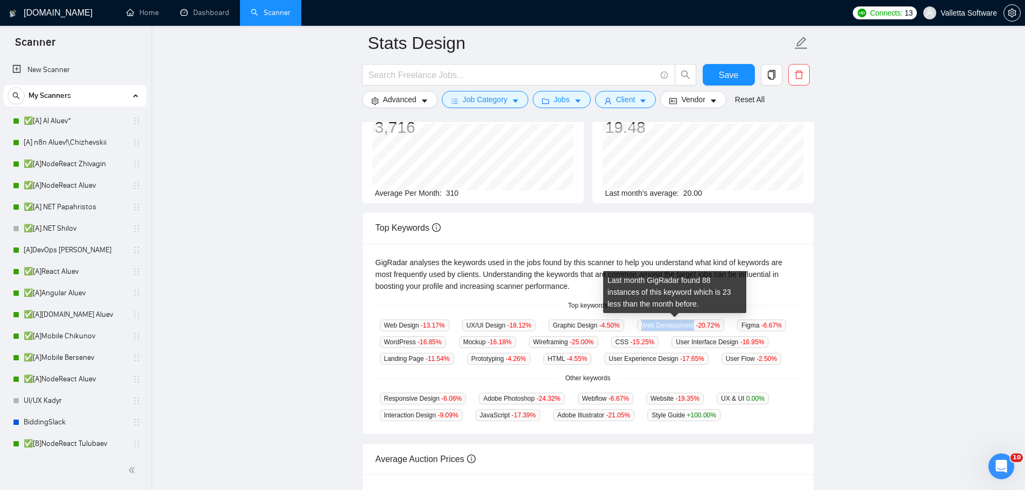
drag, startPoint x: 634, startPoint y: 323, endPoint x: 688, endPoint y: 323, distance: 54.4
click at [688, 323] on span "Web Development -20.72 %" at bounding box center [681, 326] width 88 height 12
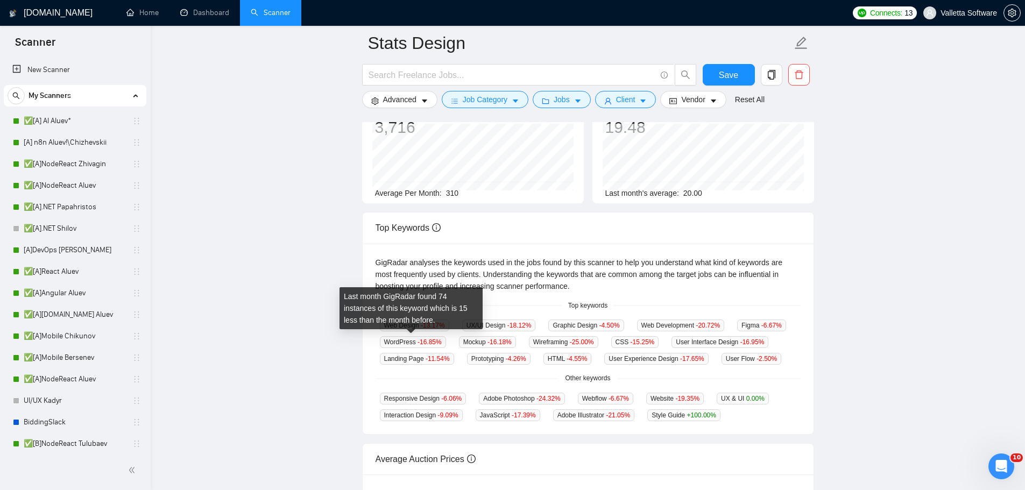
click at [399, 343] on span "WordPress -16.85 %" at bounding box center [413, 342] width 66 height 12
click at [399, 342] on span "WordPress -16.85 %" at bounding box center [413, 342] width 66 height 12
copy span "WordPress"
